Goal: Information Seeking & Learning: Understand process/instructions

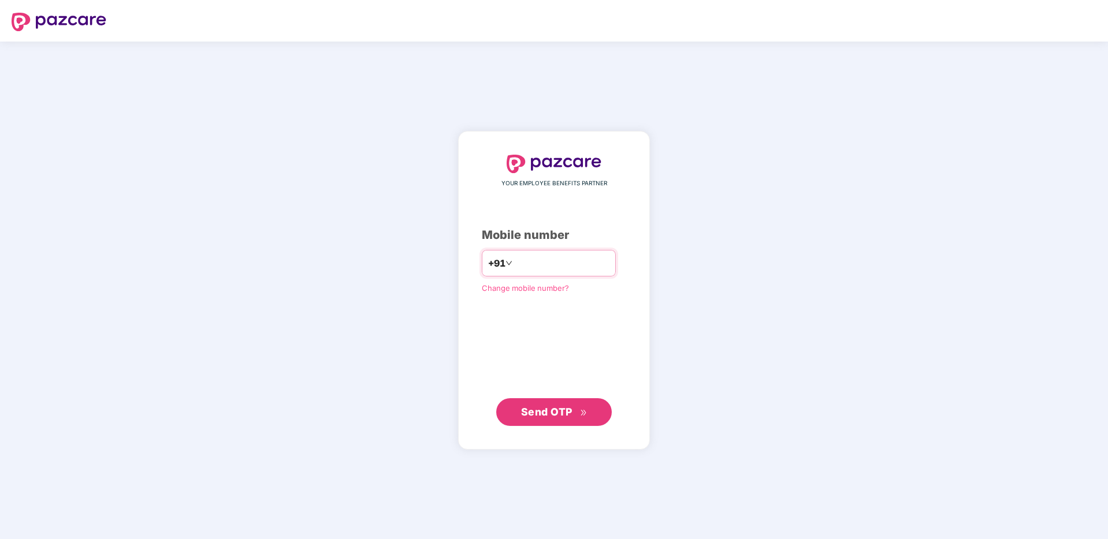
type input "**********"
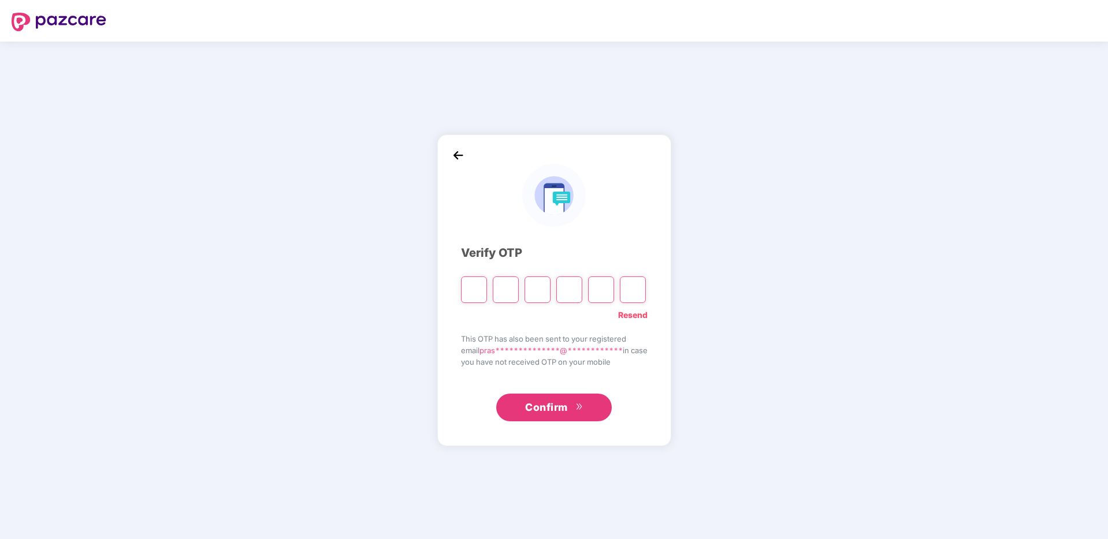
type input "*"
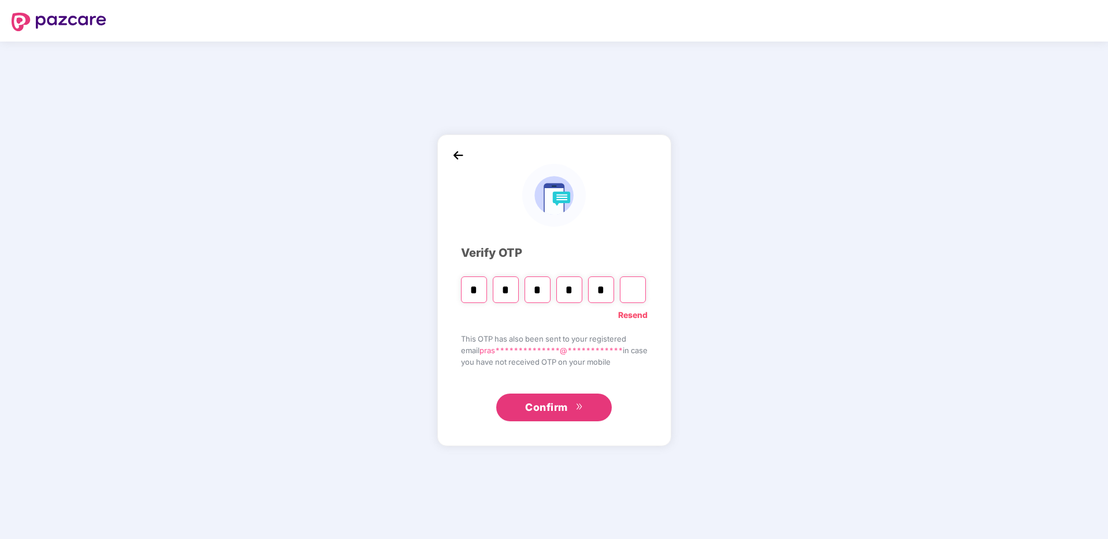
type input "*"
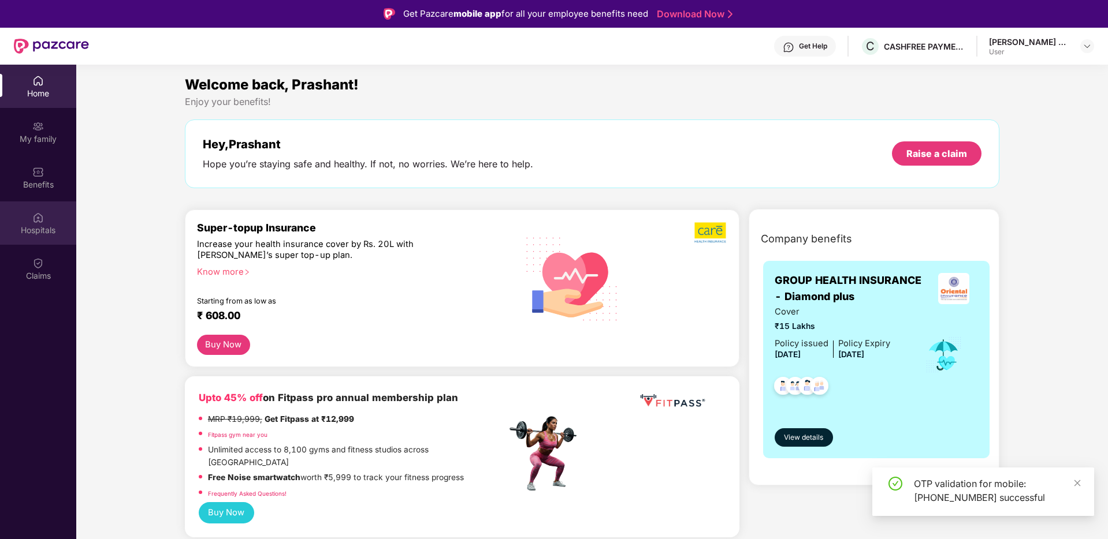
click at [47, 225] on div "Hospitals" at bounding box center [38, 231] width 76 height 12
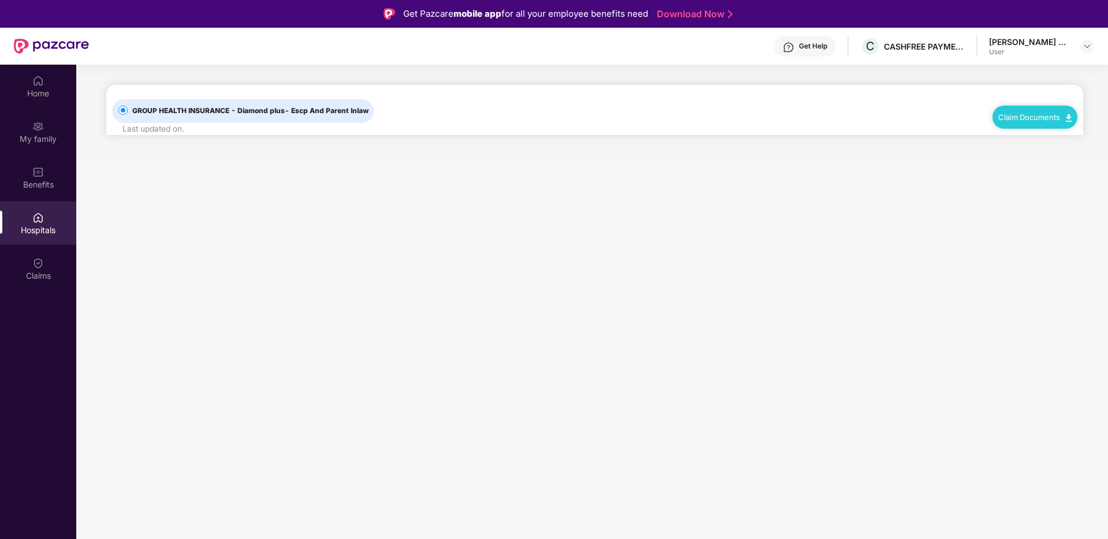
click at [247, 109] on span "GROUP HEALTH INSURANCE - Diamond plus - Escp And Parent Inlaw" at bounding box center [250, 111] width 245 height 11
click at [242, 110] on span "GROUP HEALTH INSURANCE - Diamond plus - Escp And Parent Inlaw" at bounding box center [250, 111] width 245 height 11
click at [1036, 120] on link "Claim Documents" at bounding box center [1034, 117] width 73 height 9
click at [1042, 160] on link "Claim Process" at bounding box center [1039, 160] width 75 height 25
click at [1030, 113] on link "Claim Documents" at bounding box center [1034, 117] width 73 height 9
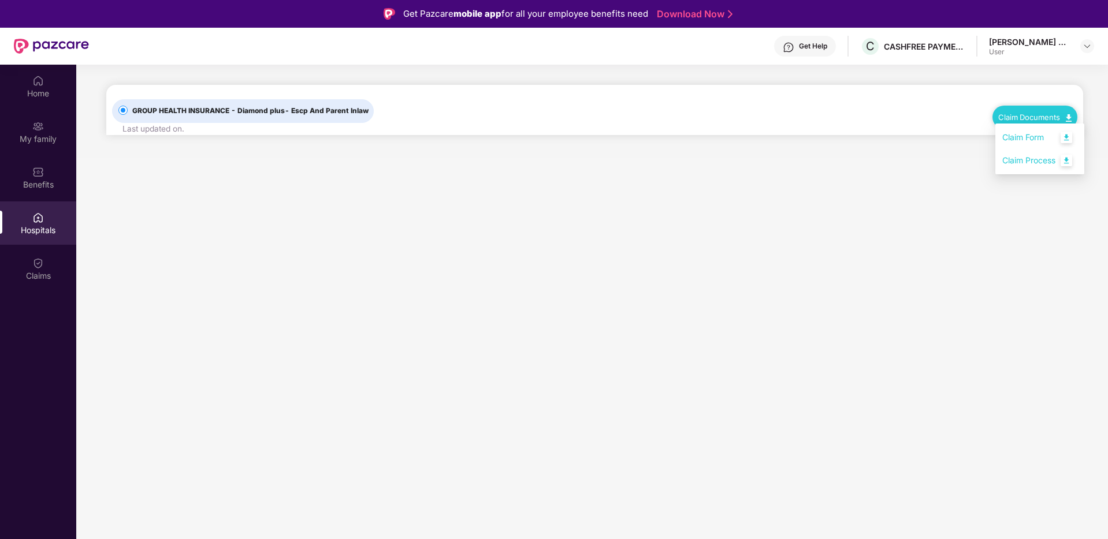
click at [1031, 140] on link "Claim Form" at bounding box center [1039, 137] width 75 height 25
click at [1022, 120] on link "Claim Documents" at bounding box center [1034, 117] width 73 height 9
click at [1067, 162] on link "Claim Process" at bounding box center [1039, 160] width 75 height 25
click at [176, 114] on span "GROUP HEALTH INSURANCE - Diamond plus - Escp And Parent Inlaw" at bounding box center [250, 111] width 245 height 11
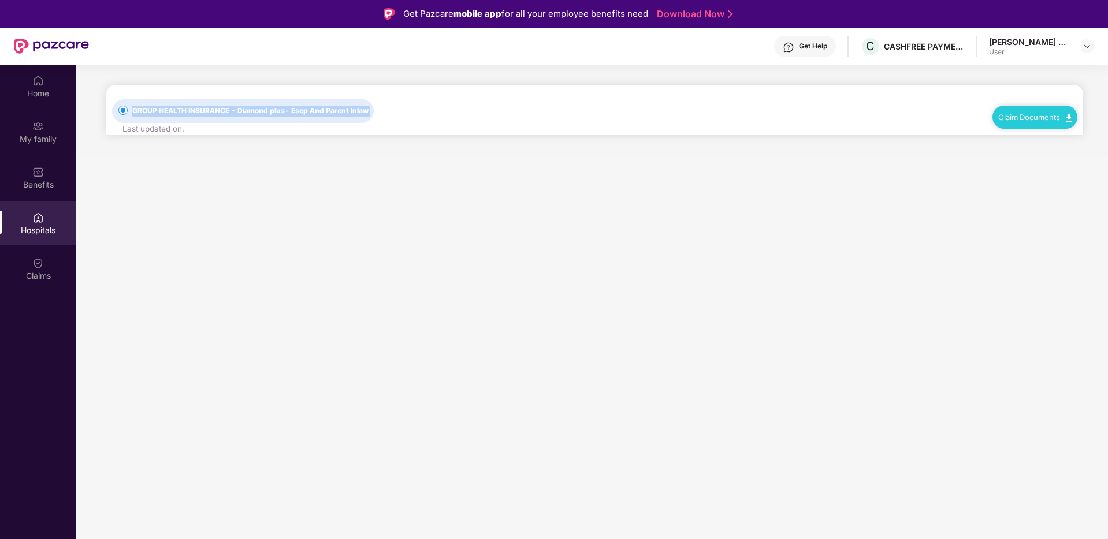
click at [176, 114] on span "GROUP HEALTH INSURANCE - Diamond plus - Escp And Parent Inlaw" at bounding box center [250, 111] width 245 height 11
click at [326, 173] on main "GROUP HEALTH INSURANCE - Diamond plus - Escp And Parent Inlaw Last updated on .…" at bounding box center [591, 334] width 1031 height 539
click at [42, 95] on div "Home" at bounding box center [38, 94] width 76 height 12
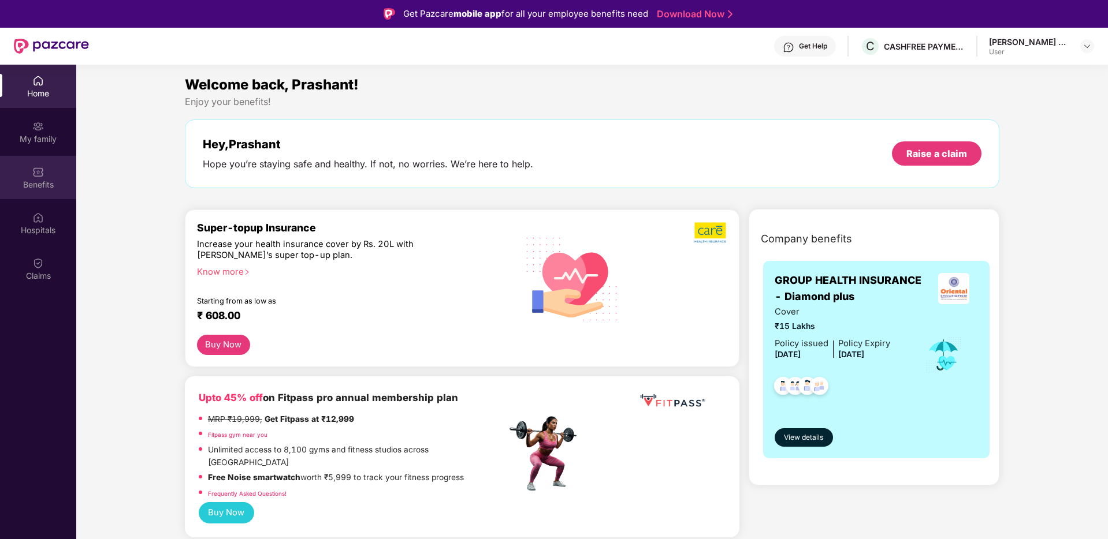
click at [33, 185] on div "Benefits" at bounding box center [38, 185] width 76 height 12
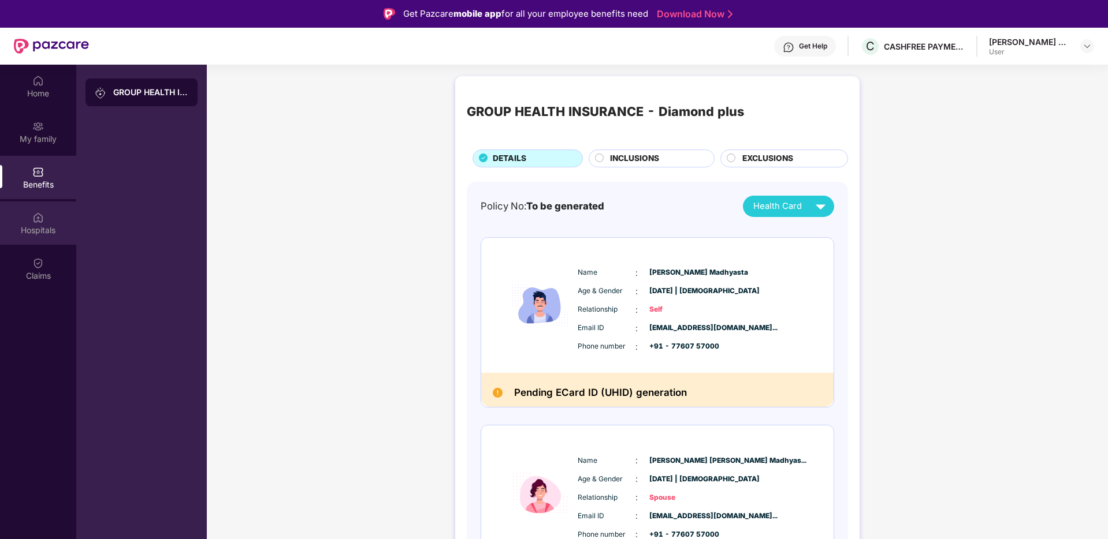
click at [33, 232] on div "Hospitals" at bounding box center [38, 231] width 76 height 12
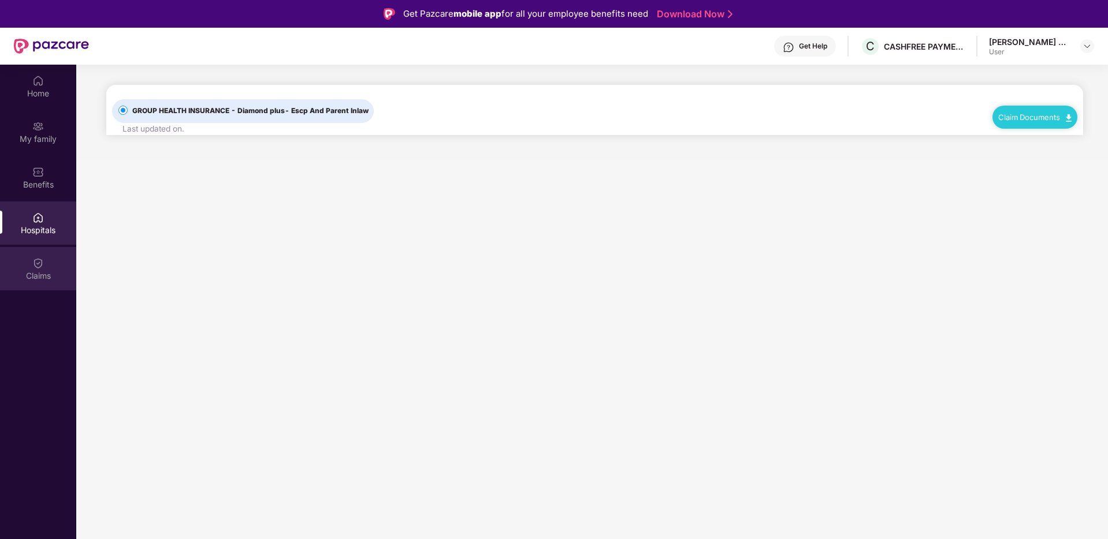
click at [34, 278] on div "Claims" at bounding box center [38, 276] width 76 height 12
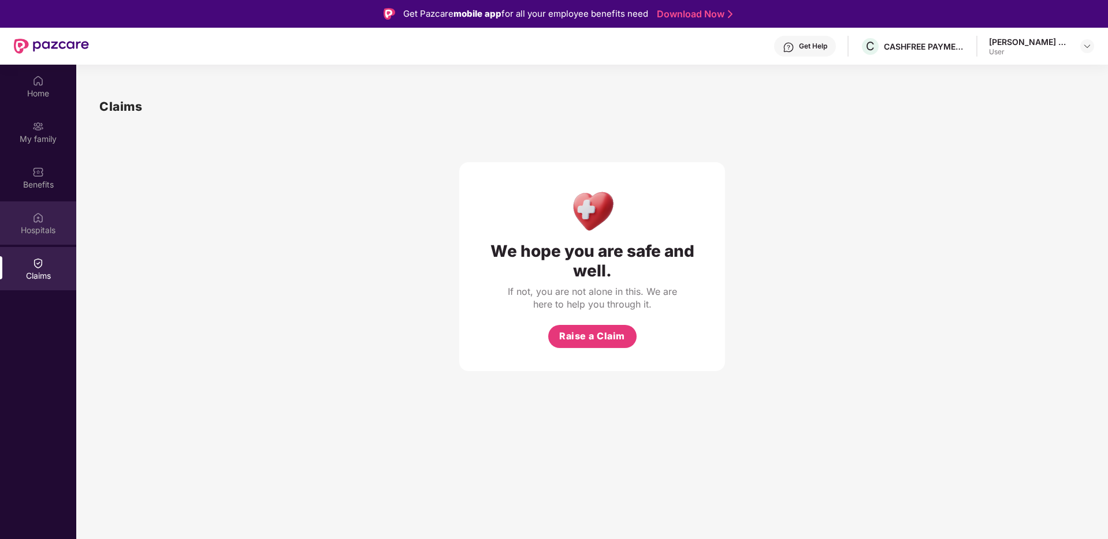
click at [34, 229] on div "Hospitals" at bounding box center [38, 231] width 76 height 12
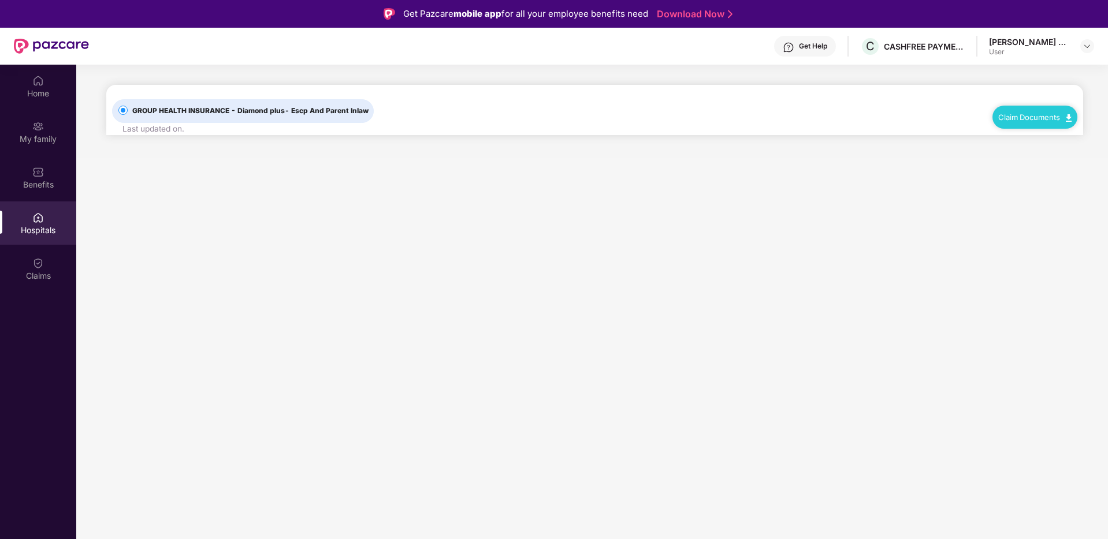
click at [622, 117] on div "GROUP HEALTH INSURANCE - Diamond plus - Escp And Parent Inlaw Last updated on .…" at bounding box center [594, 110] width 965 height 50
click at [331, 115] on span "GROUP HEALTH INSURANCE - Diamond plus - Escp And Parent Inlaw" at bounding box center [250, 111] width 245 height 11
click at [243, 106] on span "GROUP HEALTH INSURANCE - Diamond plus - Escp And Parent Inlaw" at bounding box center [250, 111] width 245 height 11
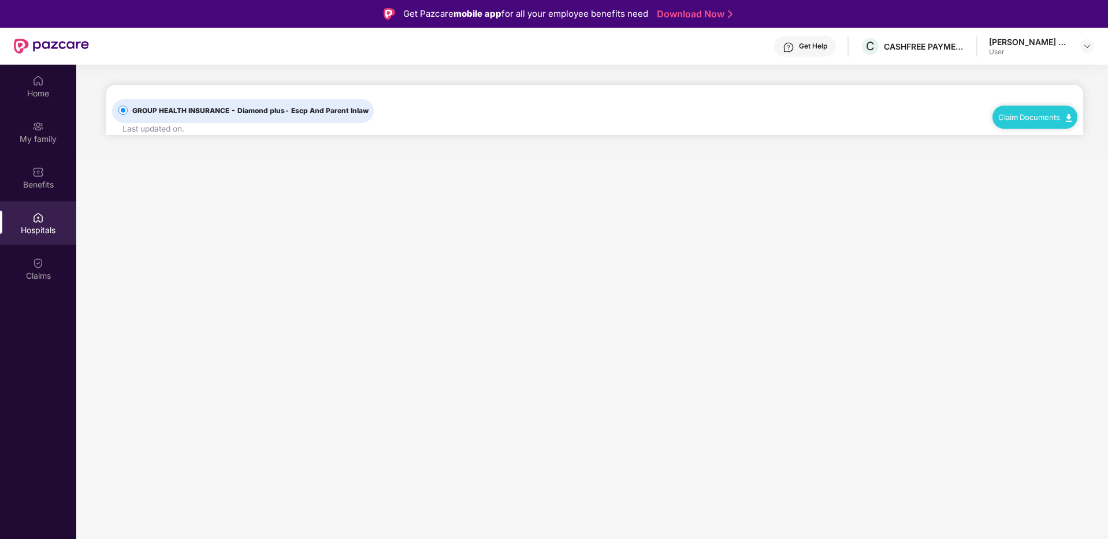
click at [663, 101] on div "GROUP HEALTH INSURANCE - Diamond plus - Escp And Parent Inlaw Last updated on .…" at bounding box center [594, 110] width 965 height 50
click at [1043, 115] on link "Claim Documents" at bounding box center [1034, 117] width 73 height 9
click at [1028, 159] on link "Claim Process" at bounding box center [1039, 160] width 75 height 25
click at [1086, 47] on img at bounding box center [1086, 46] width 9 height 9
click at [870, 83] on main "GROUP HEALTH INSURANCE - Diamond plus - Escp And Parent Inlaw Last updated on .…" at bounding box center [591, 112] width 1031 height 94
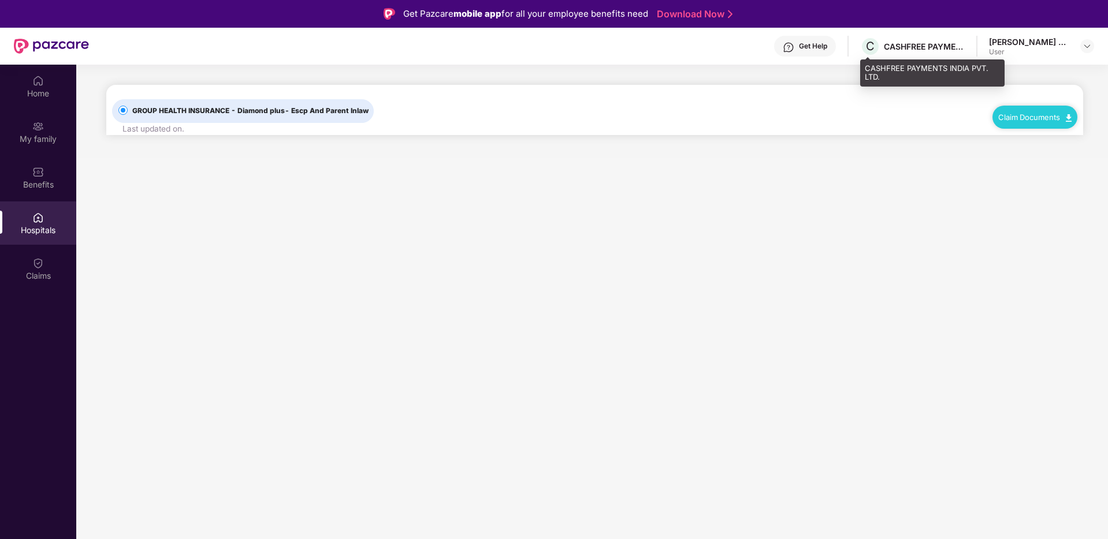
click at [915, 44] on div "CASHFREE PAYMENTS INDIA PVT. LTD." at bounding box center [924, 46] width 81 height 11
click at [808, 51] on div "Get Help" at bounding box center [805, 46] width 62 height 21
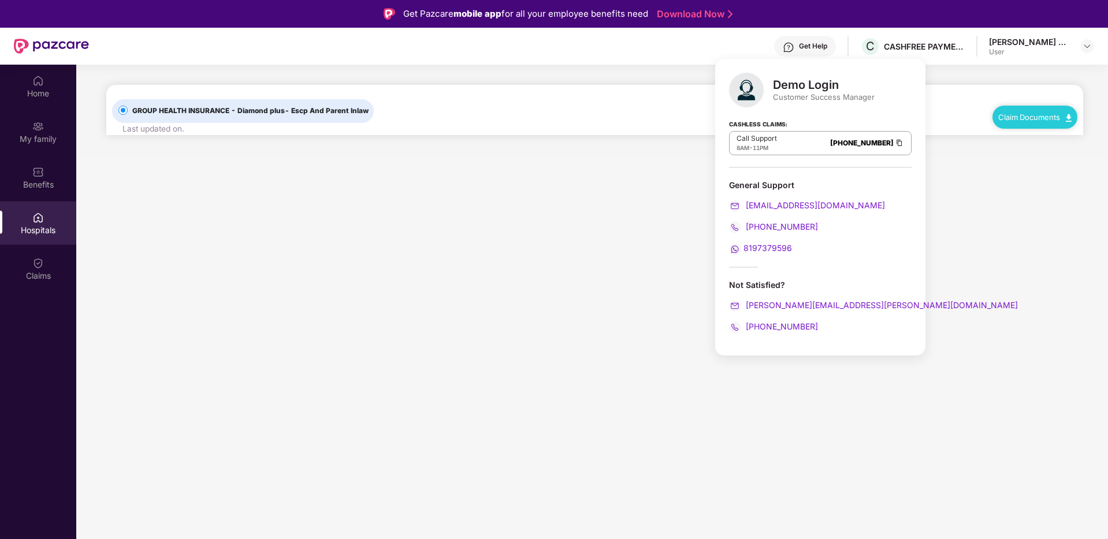
click at [993, 243] on main "GROUP HEALTH INSURANCE - Diamond plus - Escp And Parent Inlaw Last updated on .…" at bounding box center [591, 334] width 1031 height 539
